Goal: Navigation & Orientation: Go to known website

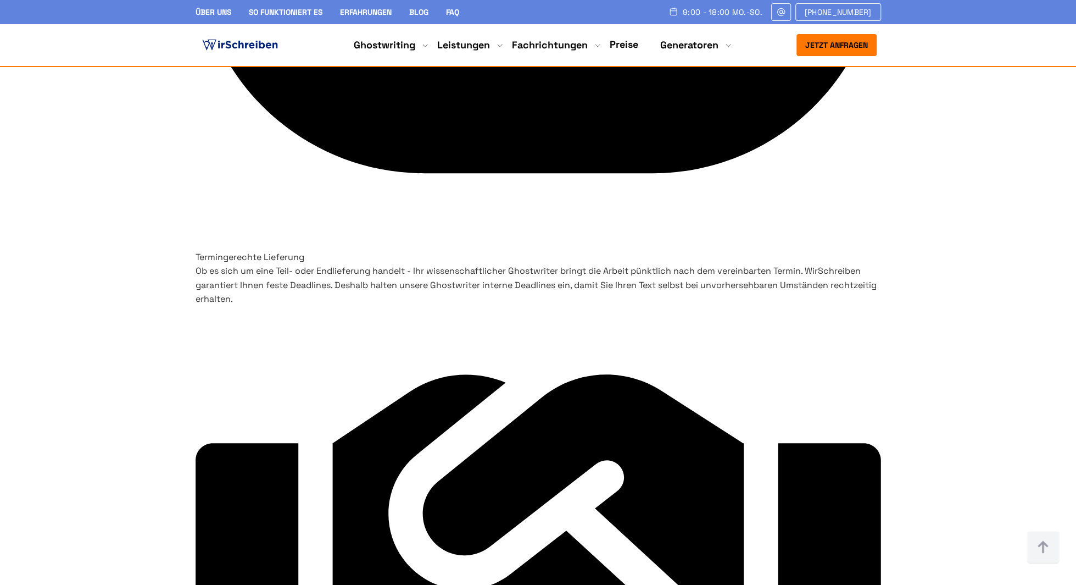
scroll to position [5109, 0]
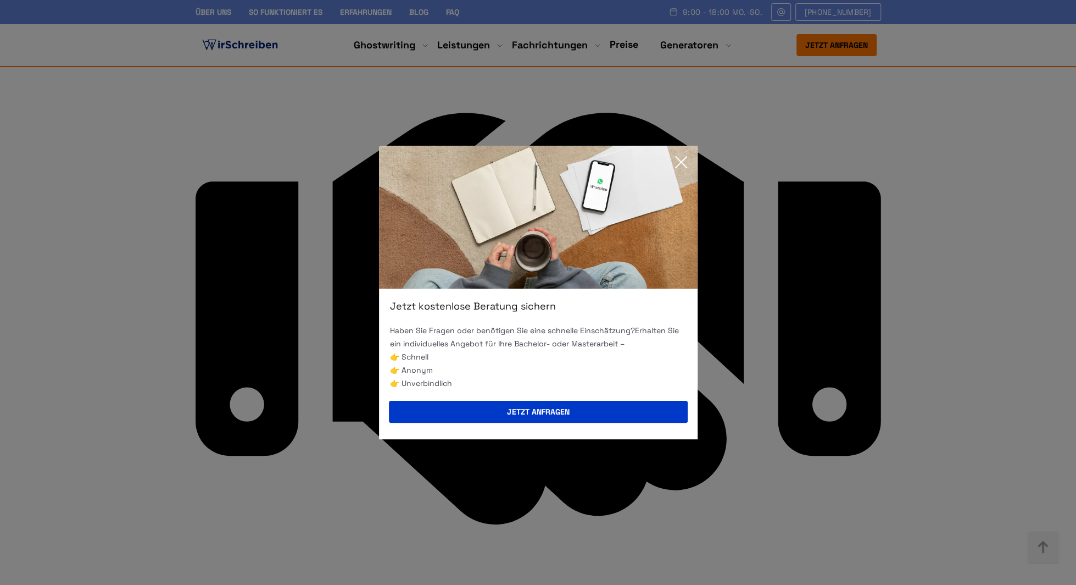
click at [690, 168] on icon at bounding box center [681, 162] width 22 height 22
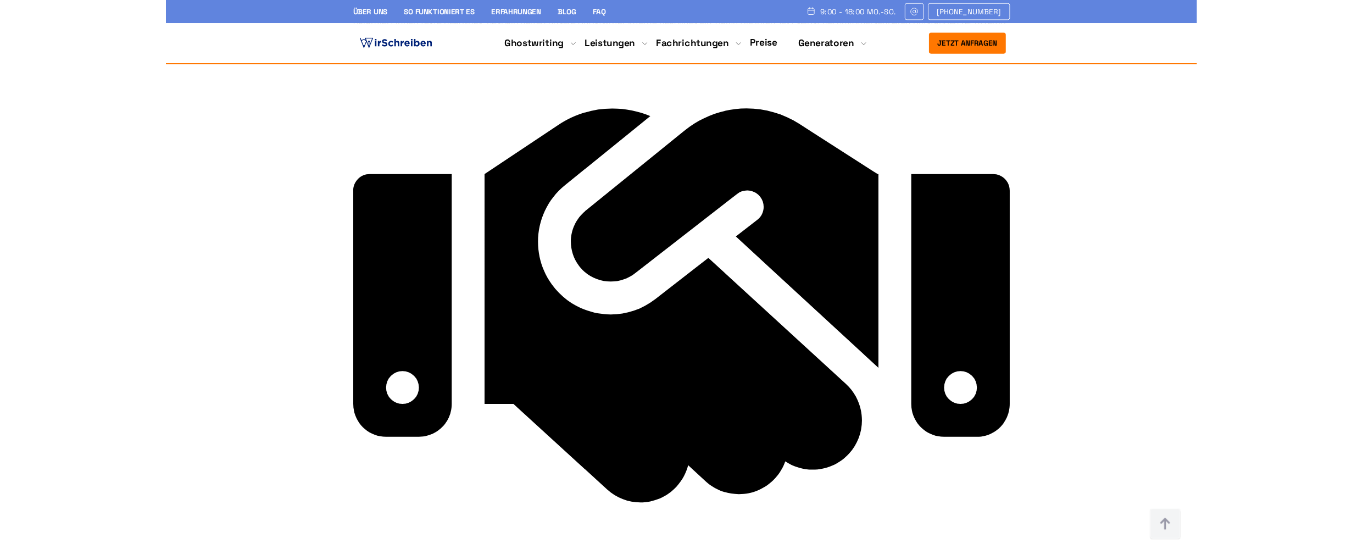
scroll to position [5135, 0]
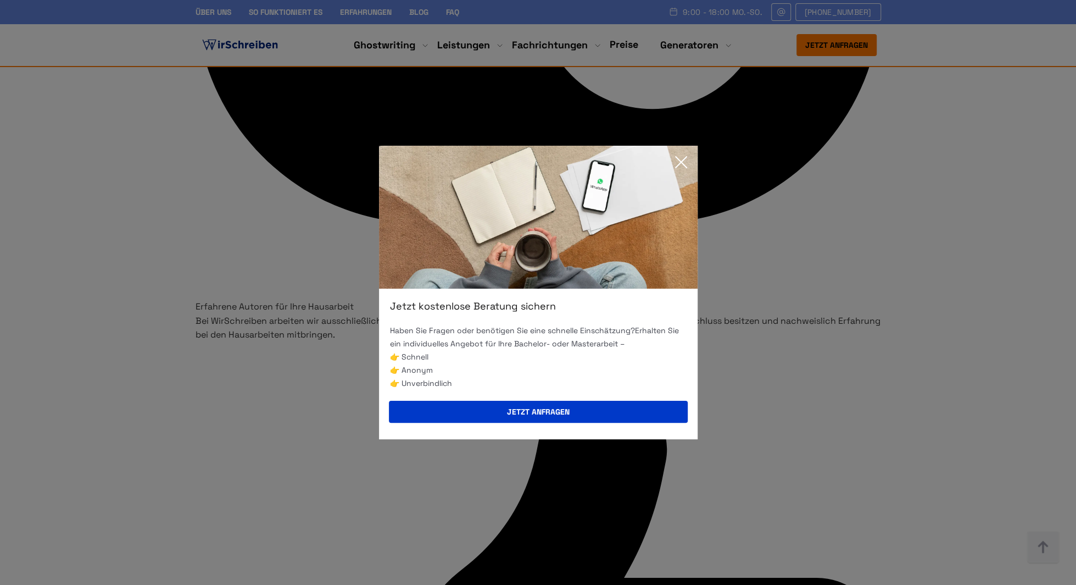
click at [680, 166] on icon at bounding box center [681, 162] width 22 height 22
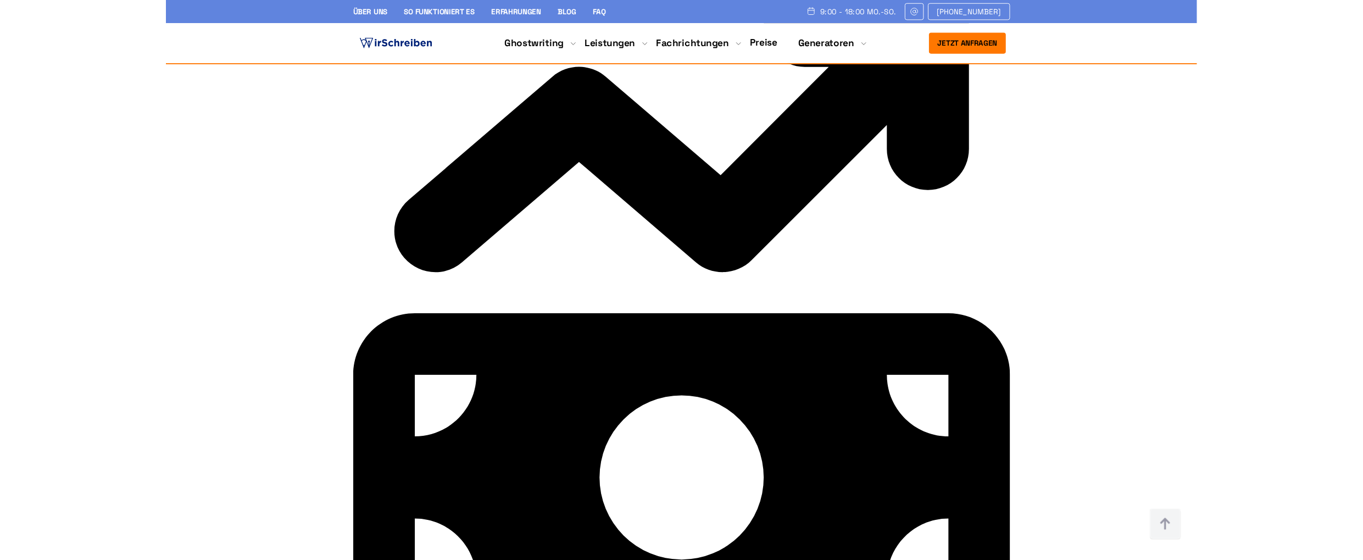
scroll to position [3653, 0]
